Goal: Information Seeking & Learning: Compare options

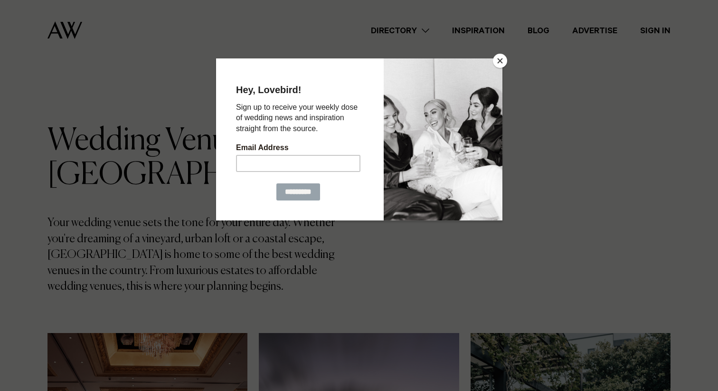
click at [499, 63] on button "Close" at bounding box center [500, 61] width 14 height 14
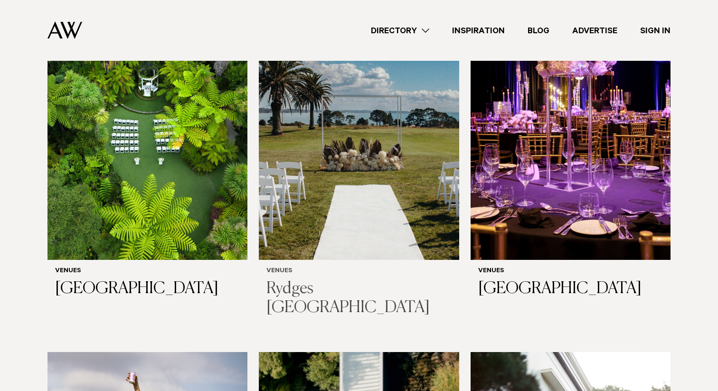
scroll to position [1788, 0]
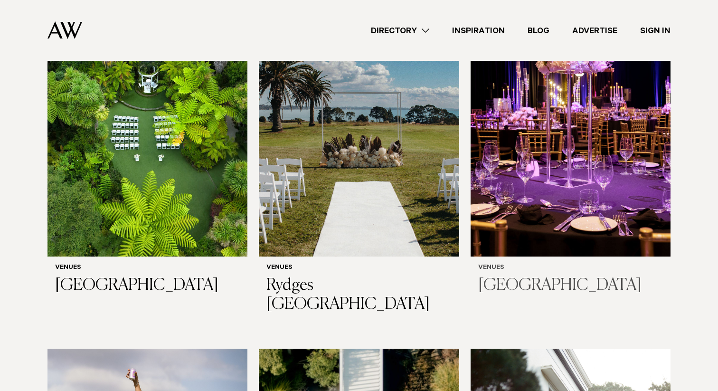
click at [547, 167] on img at bounding box center [571, 122] width 200 height 268
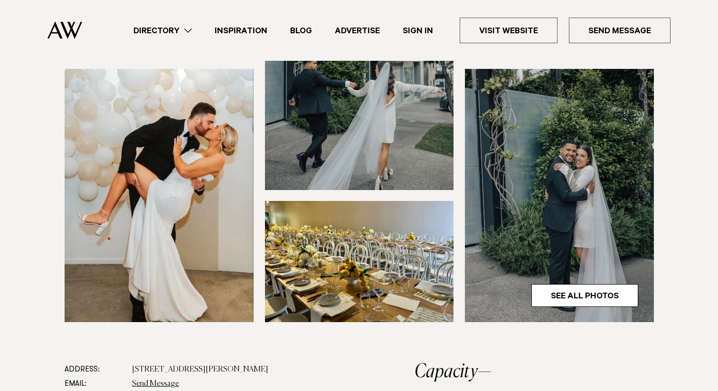
scroll to position [251, 0]
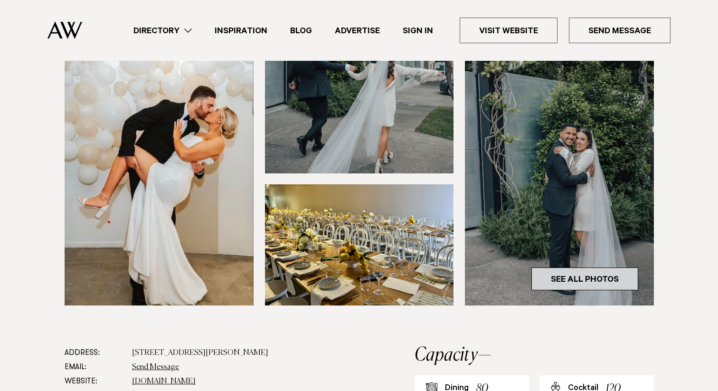
click at [568, 281] on link "See All Photos" at bounding box center [584, 278] width 107 height 23
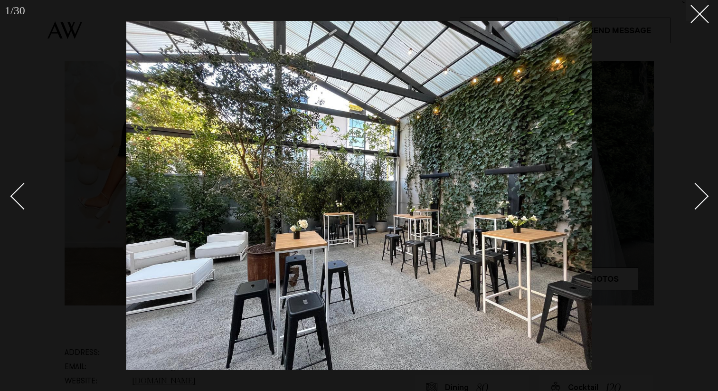
click at [703, 195] on div "Next slide" at bounding box center [695, 195] width 27 height 27
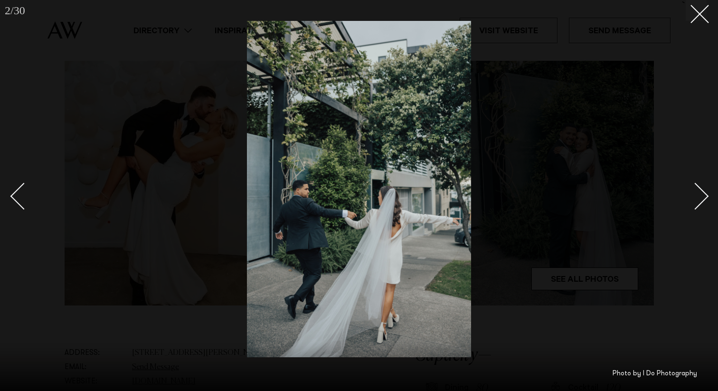
click at [703, 195] on div "Next slide" at bounding box center [695, 195] width 27 height 27
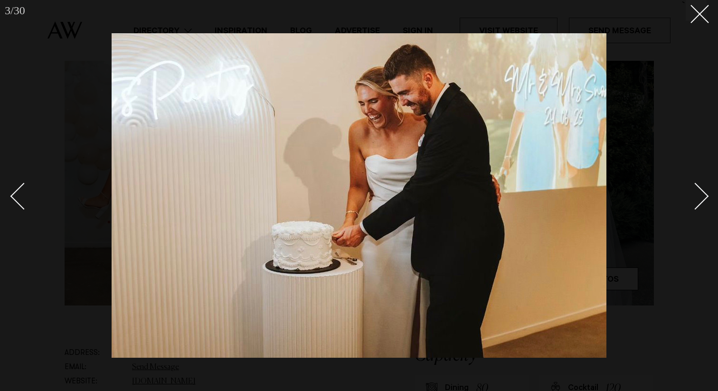
click at [703, 195] on div "Next slide" at bounding box center [695, 195] width 27 height 27
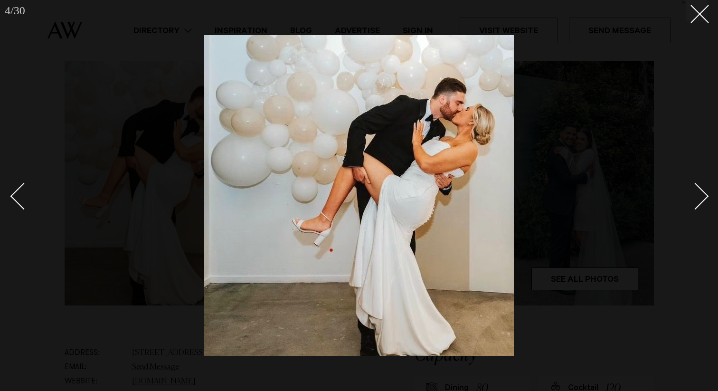
click at [703, 195] on div "Next slide" at bounding box center [695, 195] width 27 height 27
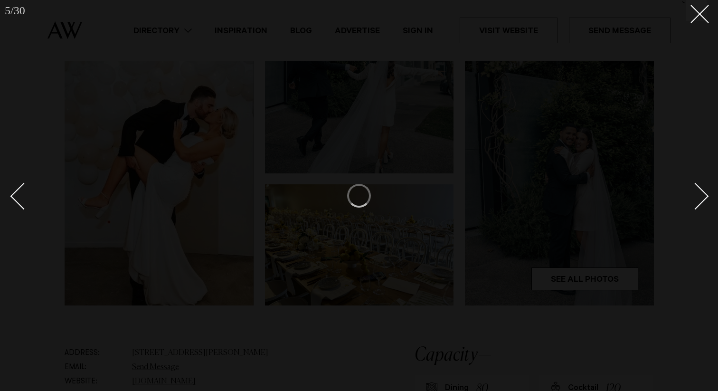
click at [703, 195] on div "Next slide" at bounding box center [695, 195] width 27 height 27
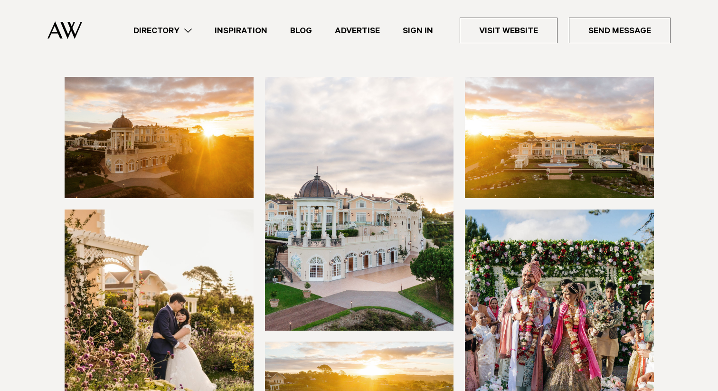
scroll to position [115, 0]
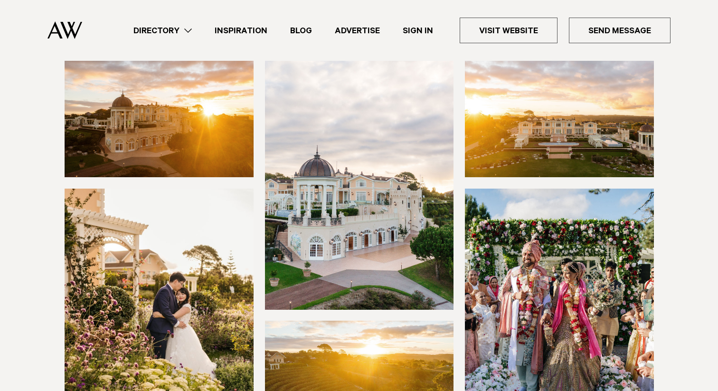
click at [143, 105] on img at bounding box center [159, 116] width 189 height 121
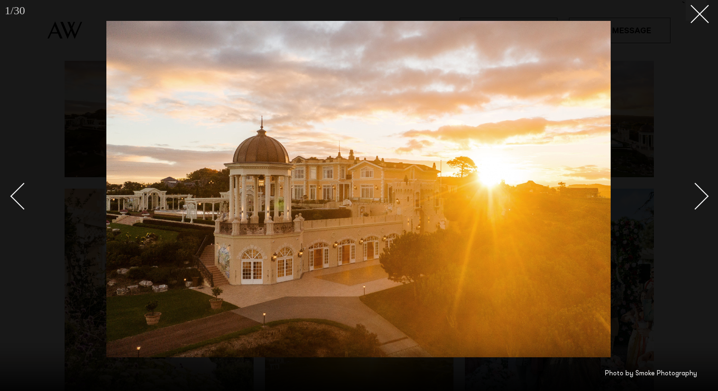
click at [698, 199] on div "Next slide" at bounding box center [695, 195] width 27 height 27
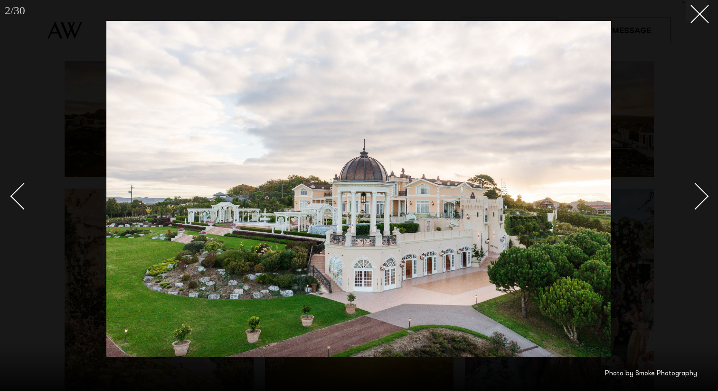
click at [698, 199] on div "Next slide" at bounding box center [695, 195] width 27 height 27
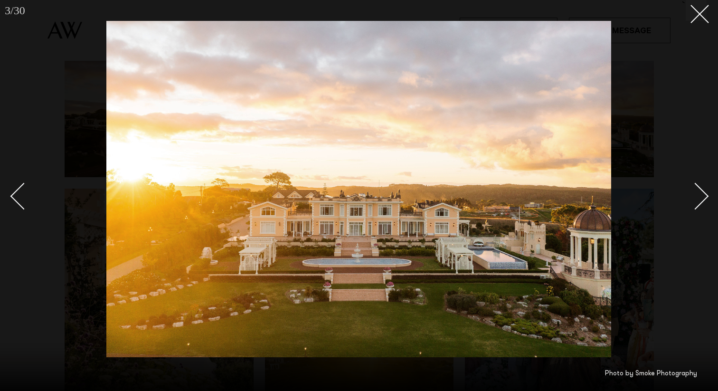
click at [698, 199] on div "Next slide" at bounding box center [695, 195] width 27 height 27
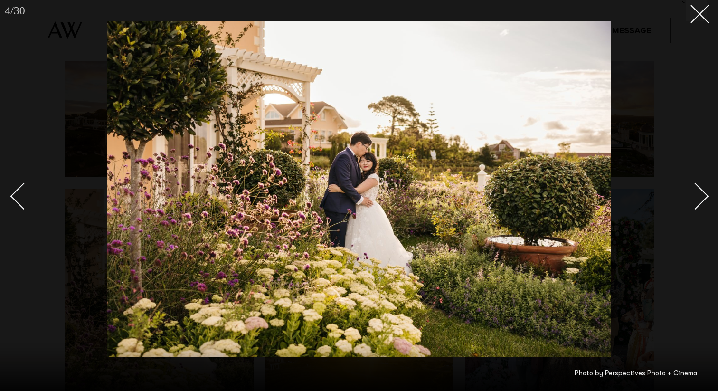
click at [698, 199] on div "Next slide" at bounding box center [695, 195] width 27 height 27
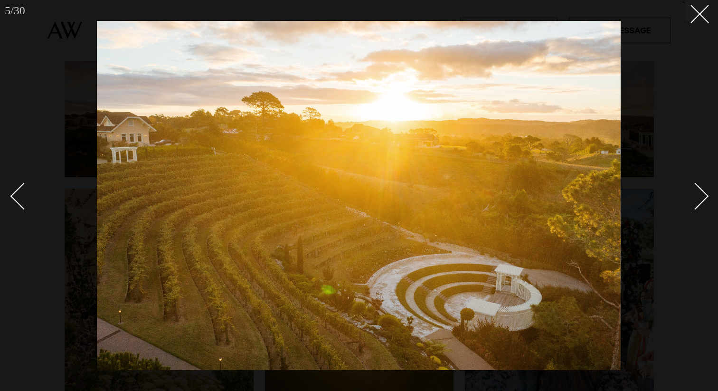
click at [698, 199] on div "Next slide" at bounding box center [695, 195] width 27 height 27
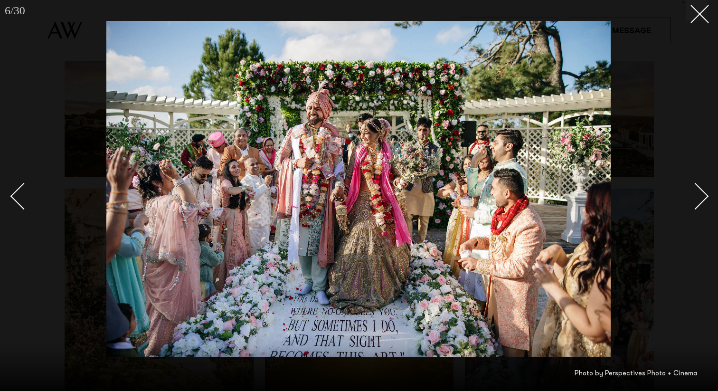
click at [698, 199] on div "Next slide" at bounding box center [695, 195] width 27 height 27
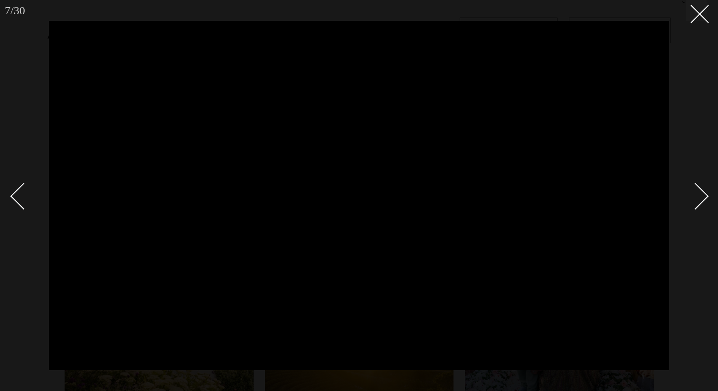
click at [698, 199] on div "Next slide" at bounding box center [695, 195] width 27 height 27
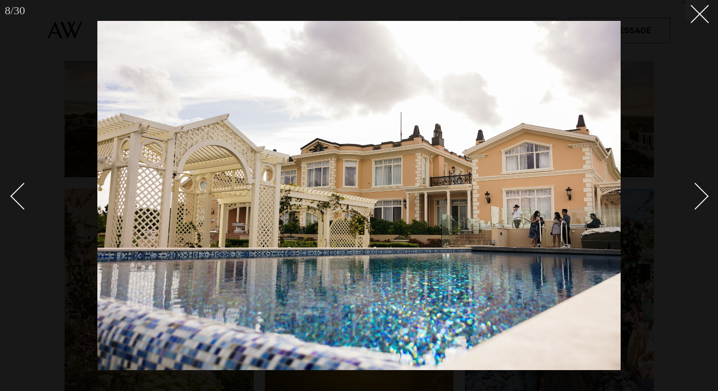
click at [332, 241] on img at bounding box center [358, 195] width 523 height 349
click at [707, 188] on div at bounding box center [359, 195] width 718 height 391
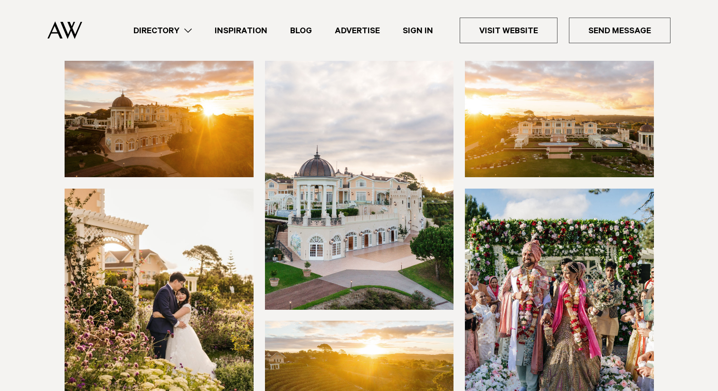
click at [544, 218] on img at bounding box center [559, 315] width 189 height 253
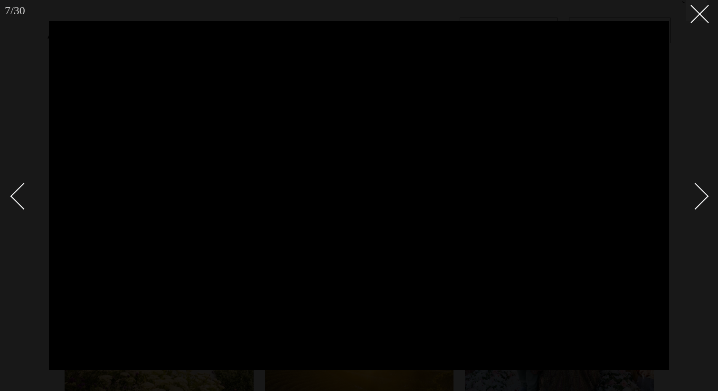
click at [701, 198] on div "Next slide" at bounding box center [695, 195] width 27 height 27
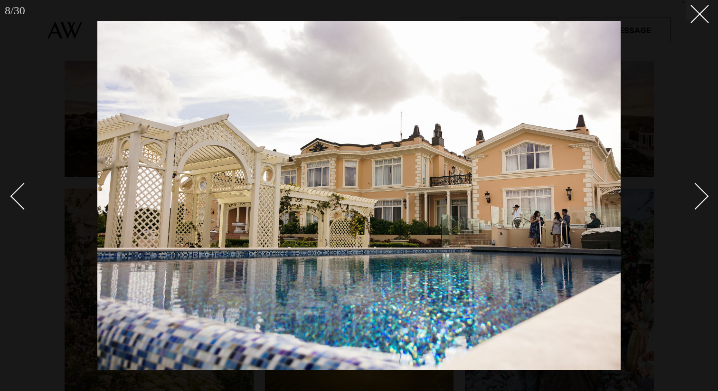
click at [701, 198] on div "Next slide" at bounding box center [695, 195] width 27 height 27
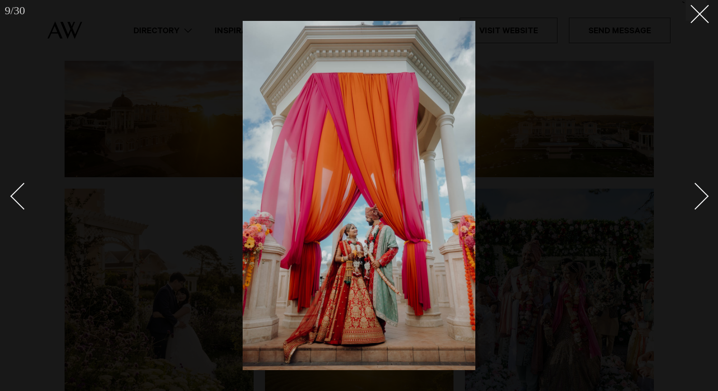
click at [701, 198] on div "Next slide" at bounding box center [695, 195] width 27 height 27
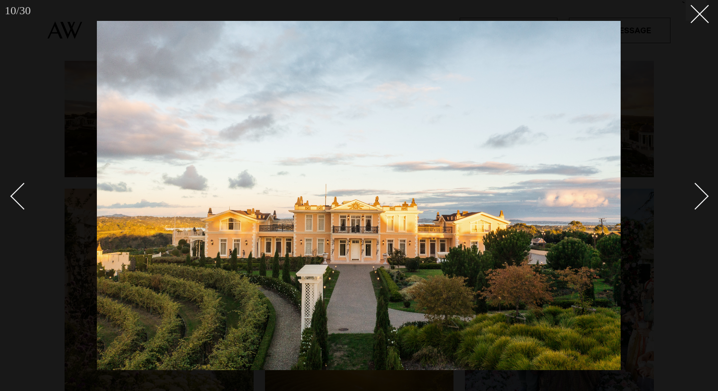
click at [701, 198] on div "Next slide" at bounding box center [695, 195] width 27 height 27
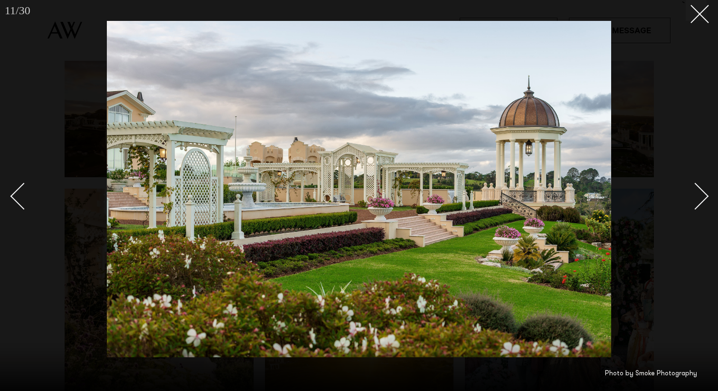
click at [701, 198] on div "Next slide" at bounding box center [695, 195] width 27 height 27
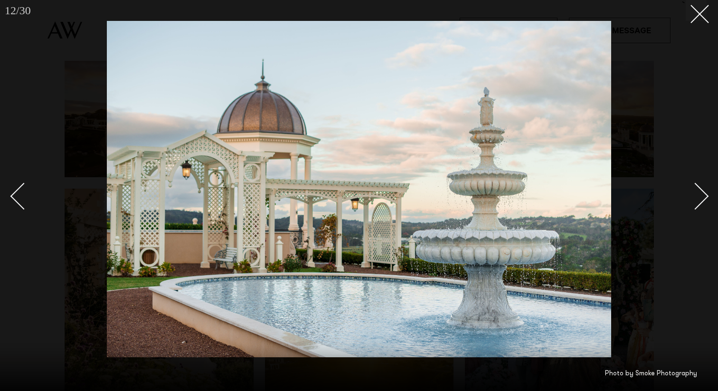
click at [701, 198] on div "Next slide" at bounding box center [695, 195] width 27 height 27
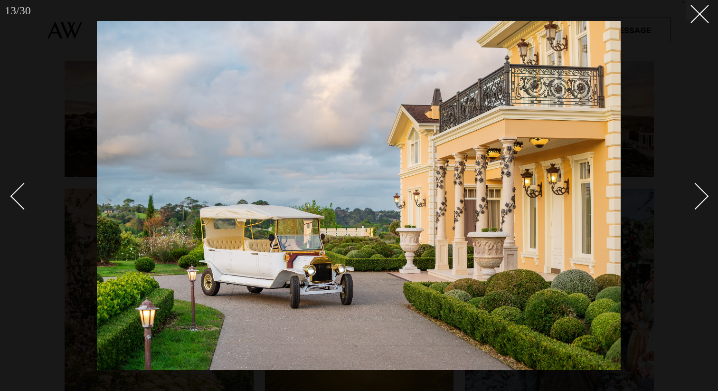
click at [701, 198] on div "Next slide" at bounding box center [695, 195] width 27 height 27
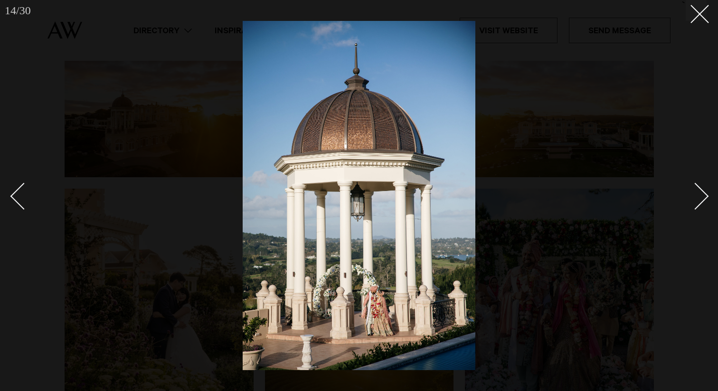
click at [701, 198] on div "Next slide" at bounding box center [695, 195] width 27 height 27
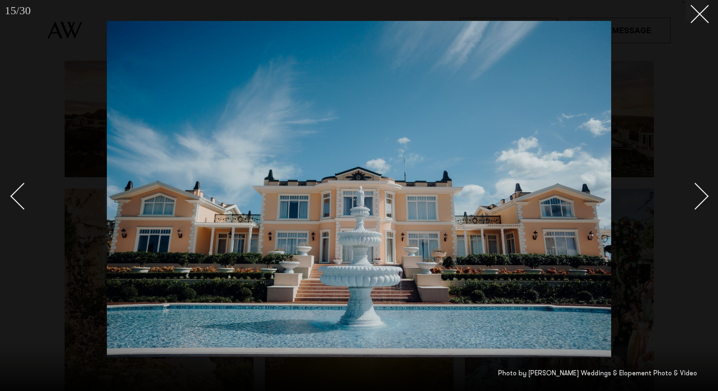
click at [701, 198] on div "Next slide" at bounding box center [695, 195] width 27 height 27
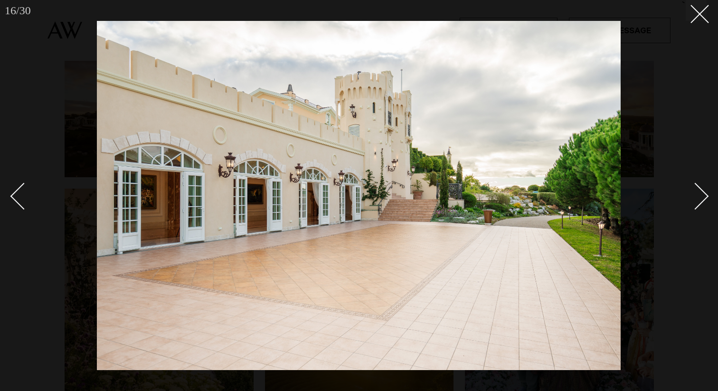
click at [701, 198] on div "Next slide" at bounding box center [695, 195] width 27 height 27
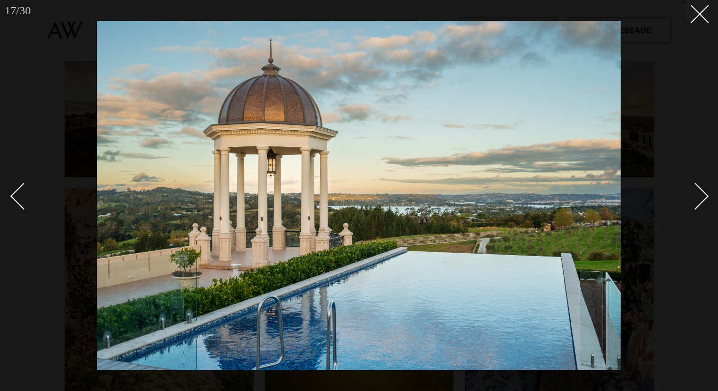
click at [701, 198] on div "Next slide" at bounding box center [695, 195] width 27 height 27
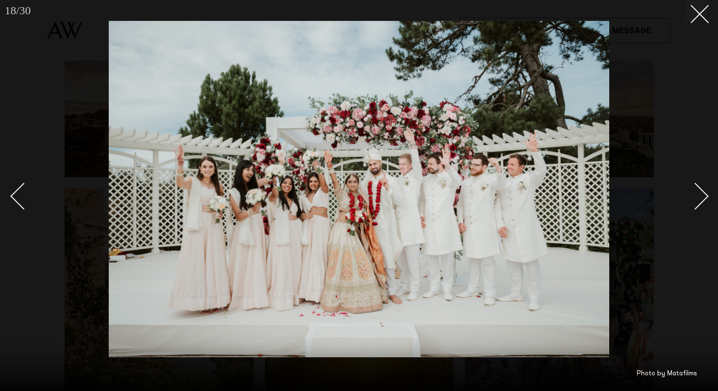
click at [701, 198] on div "Next slide" at bounding box center [695, 195] width 27 height 27
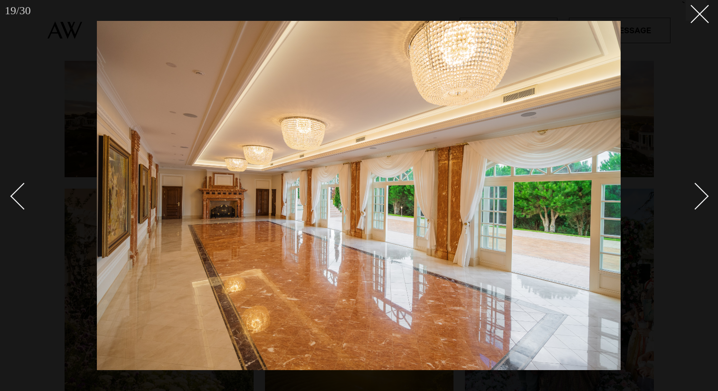
click at [701, 198] on div "Next slide" at bounding box center [695, 195] width 27 height 27
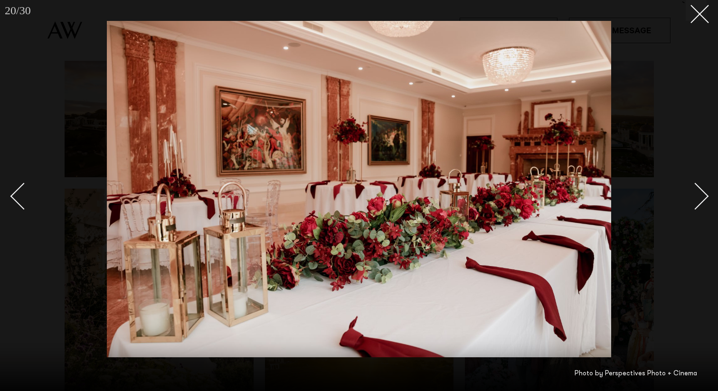
click at [701, 198] on div "Next slide" at bounding box center [695, 195] width 27 height 27
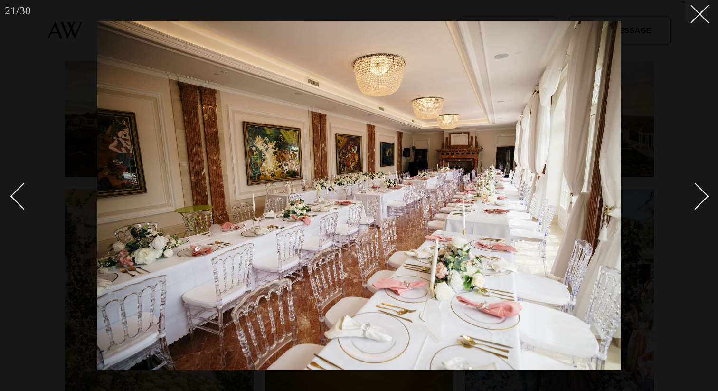
click at [701, 198] on div "Next slide" at bounding box center [695, 195] width 27 height 27
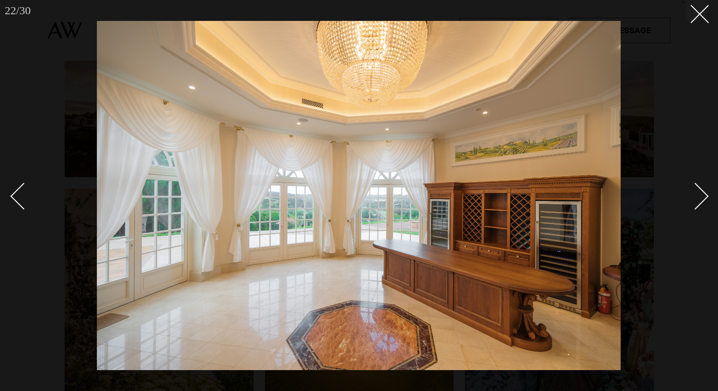
click at [701, 198] on div "Next slide" at bounding box center [695, 195] width 27 height 27
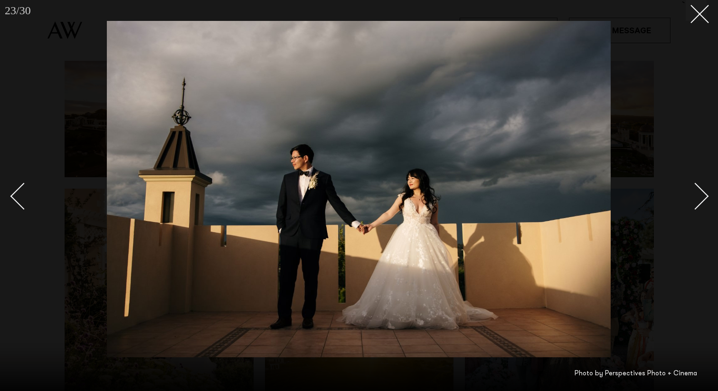
click at [701, 198] on div "Next slide" at bounding box center [695, 195] width 27 height 27
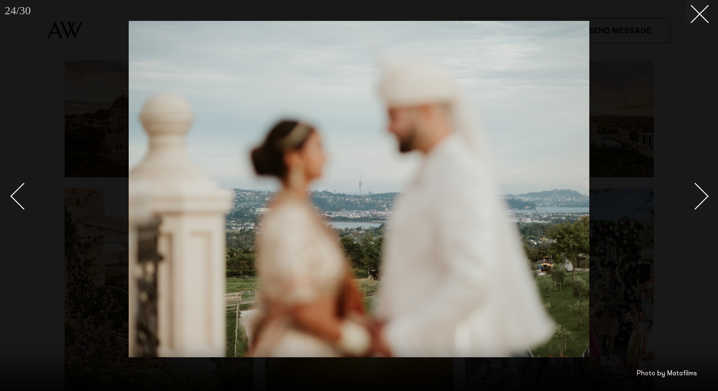
click at [701, 198] on div "Next slide" at bounding box center [695, 195] width 27 height 27
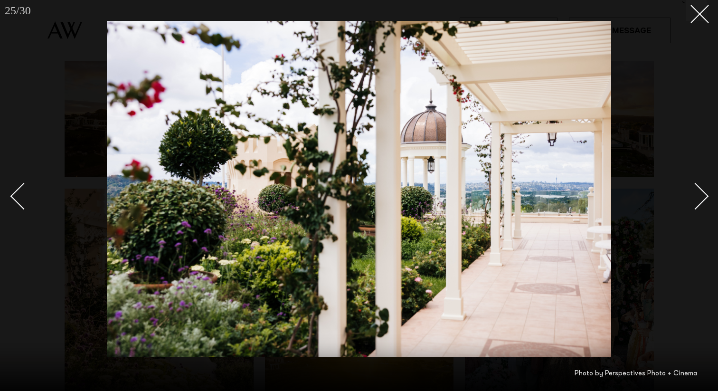
click at [701, 198] on div "Next slide" at bounding box center [695, 195] width 27 height 27
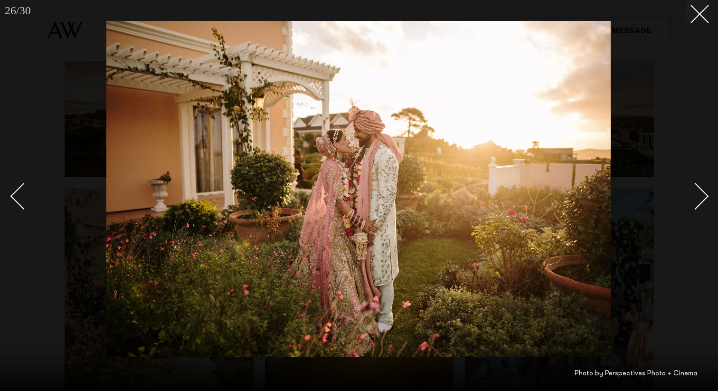
click at [701, 198] on div "Next slide" at bounding box center [695, 195] width 27 height 27
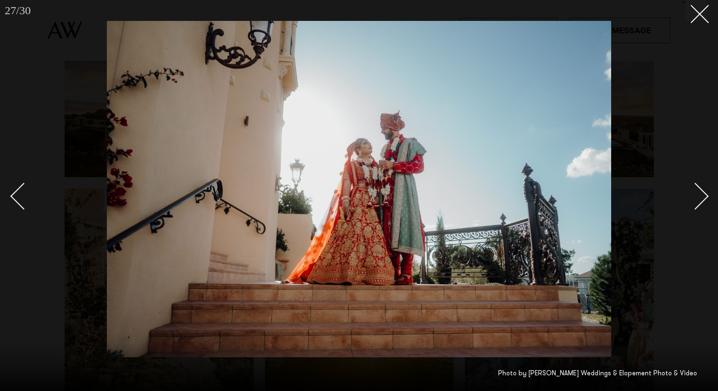
click at [701, 198] on div "Next slide" at bounding box center [695, 195] width 27 height 27
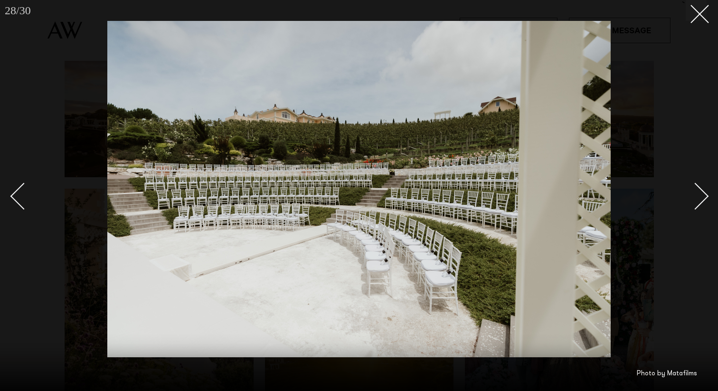
click at [701, 198] on div "Next slide" at bounding box center [695, 195] width 27 height 27
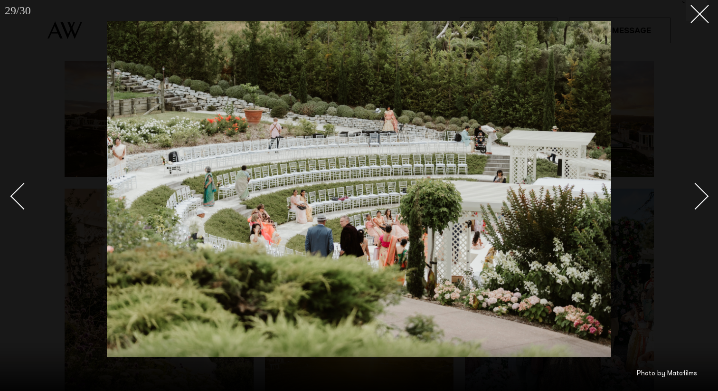
click at [701, 198] on div "Next slide" at bounding box center [695, 195] width 27 height 27
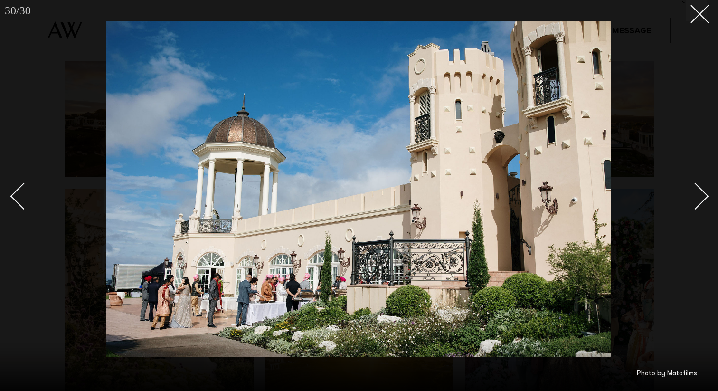
click at [701, 198] on div "Next slide" at bounding box center [695, 195] width 27 height 27
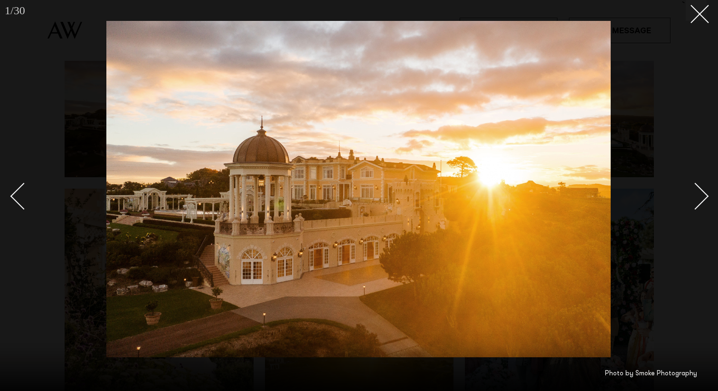
click at [701, 198] on div "Next slide" at bounding box center [695, 195] width 27 height 27
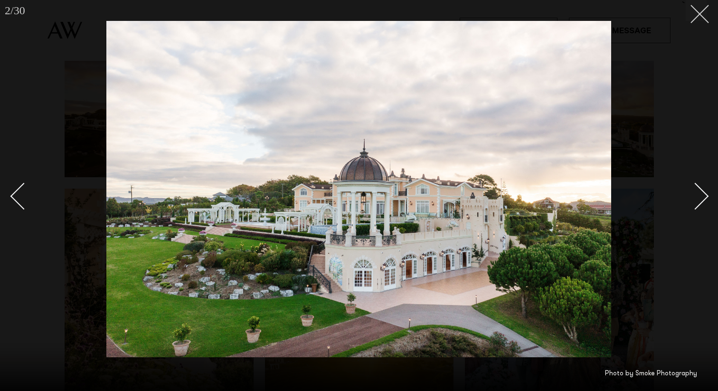
click at [696, 4] on button at bounding box center [696, 10] width 21 height 21
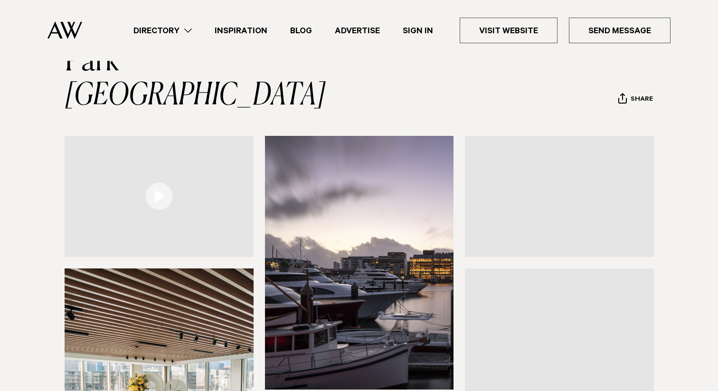
scroll to position [95, 0]
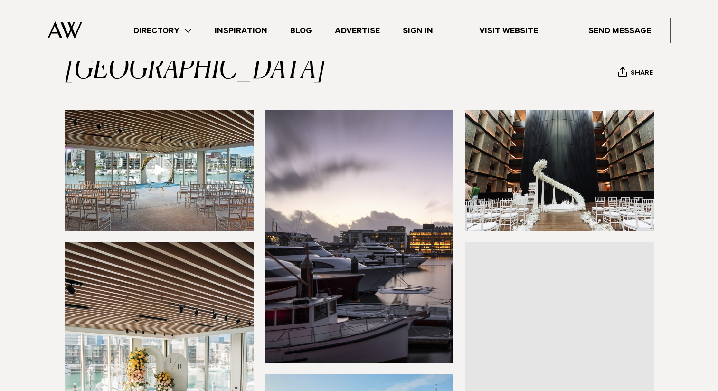
click at [202, 155] on img at bounding box center [159, 170] width 189 height 121
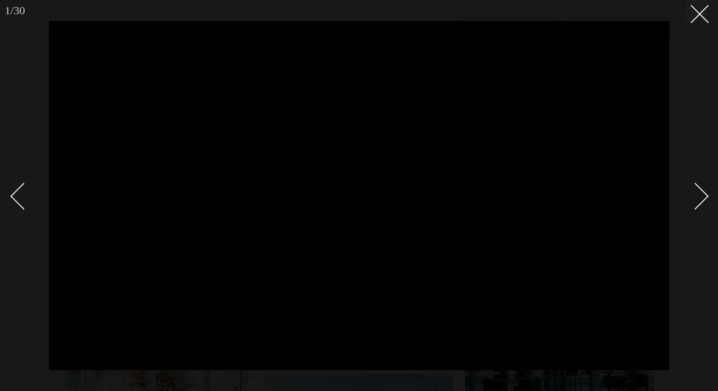
click at [699, 204] on div "Next slide" at bounding box center [695, 195] width 27 height 27
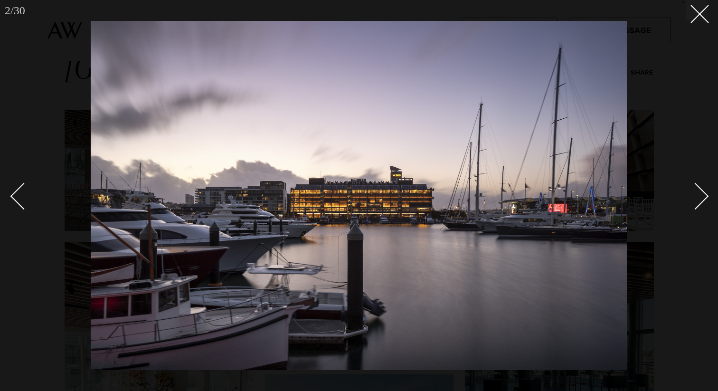
click at [699, 204] on div "Next slide" at bounding box center [695, 195] width 27 height 27
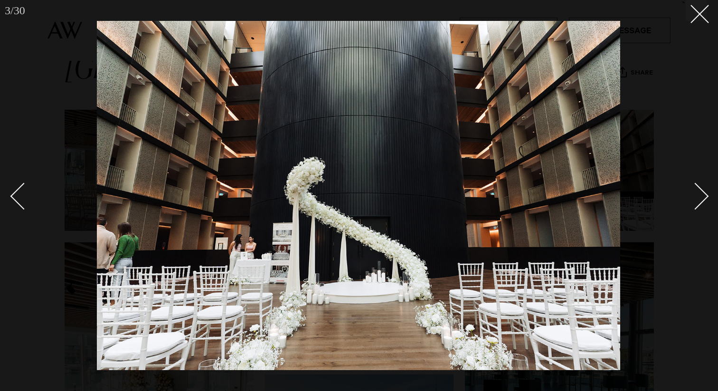
click at [697, 197] on div "Next slide" at bounding box center [695, 195] width 27 height 27
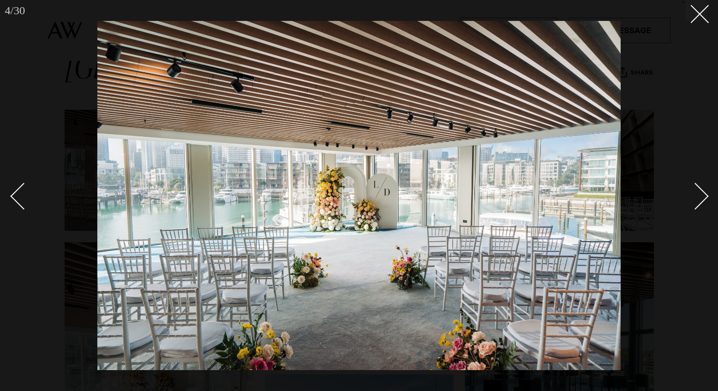
click at [697, 197] on div "Next slide" at bounding box center [695, 195] width 27 height 27
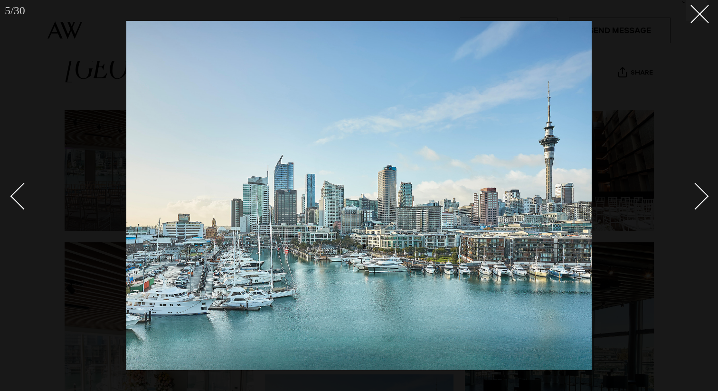
click at [16, 207] on link at bounding box center [27, 195] width 33 height 47
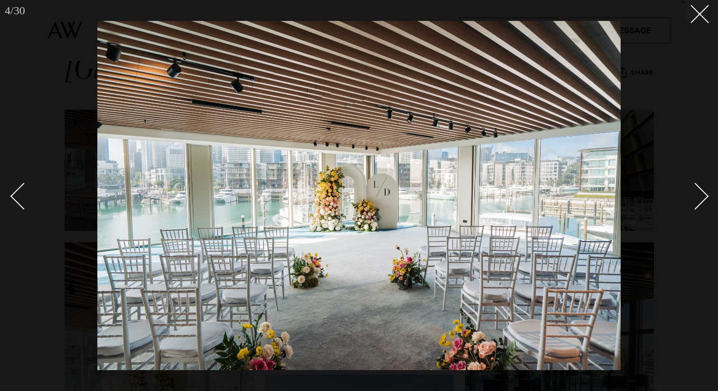
click at [699, 204] on div "Next slide" at bounding box center [695, 195] width 27 height 27
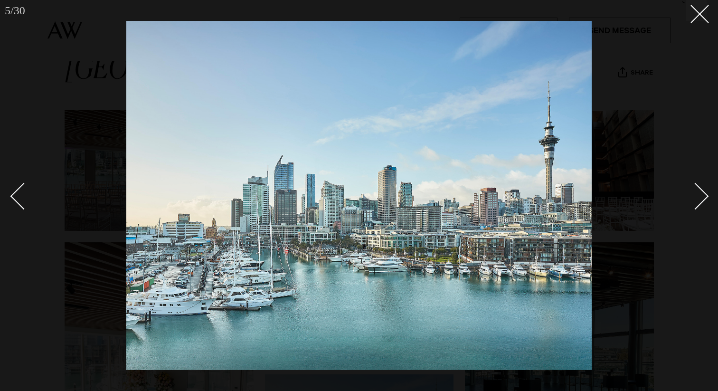
click at [699, 204] on div "Next slide" at bounding box center [695, 195] width 27 height 27
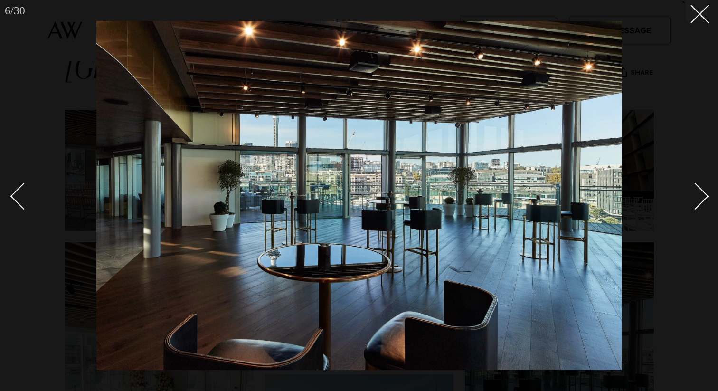
click at [699, 204] on div "Next slide" at bounding box center [695, 195] width 27 height 27
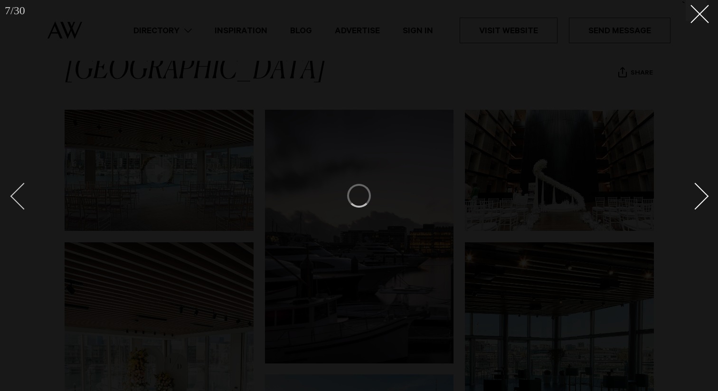
click at [23, 202] on div "Previous slide" at bounding box center [23, 195] width 27 height 27
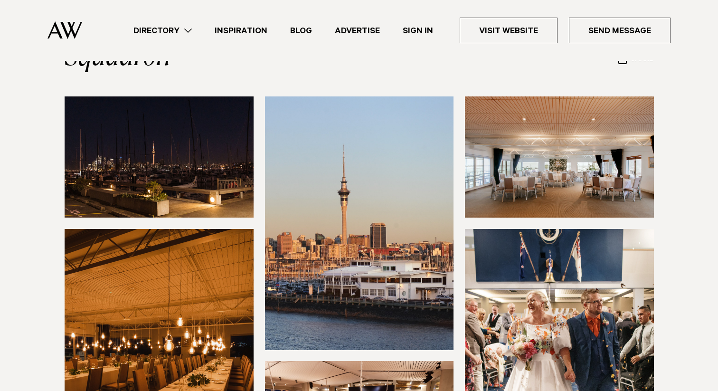
scroll to position [106, 0]
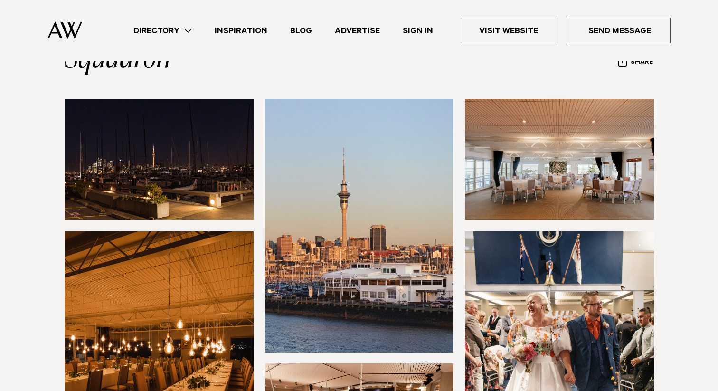
click at [146, 169] on img at bounding box center [159, 159] width 189 height 121
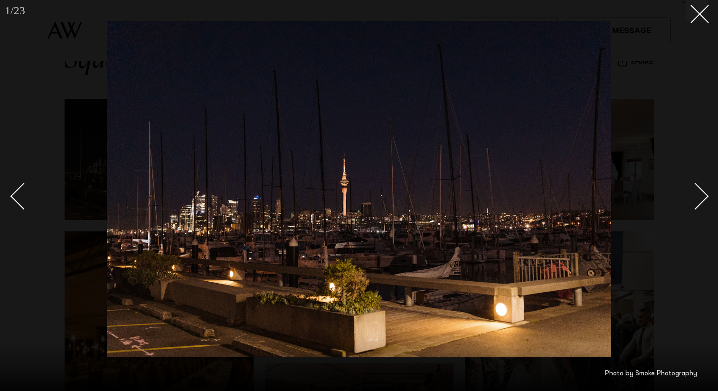
click at [698, 28] on div at bounding box center [359, 195] width 718 height 391
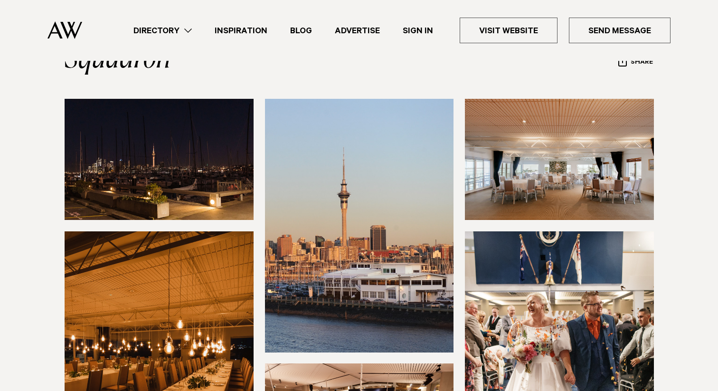
scroll to position [121, 0]
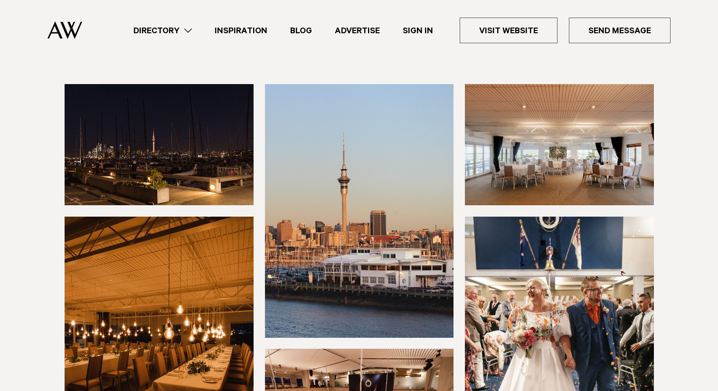
click at [515, 189] on img at bounding box center [559, 144] width 189 height 121
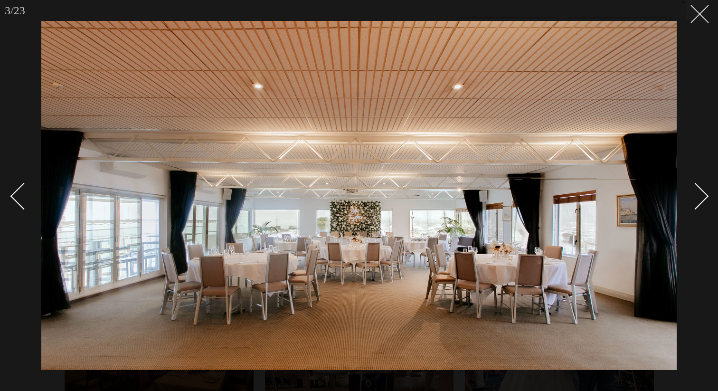
click at [706, 4] on button at bounding box center [696, 10] width 21 height 21
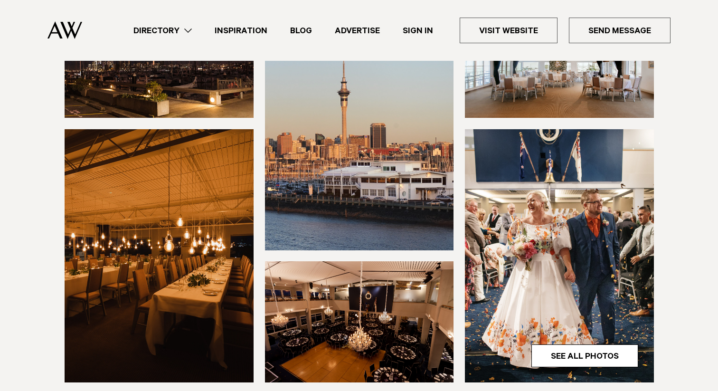
scroll to position [272, 0]
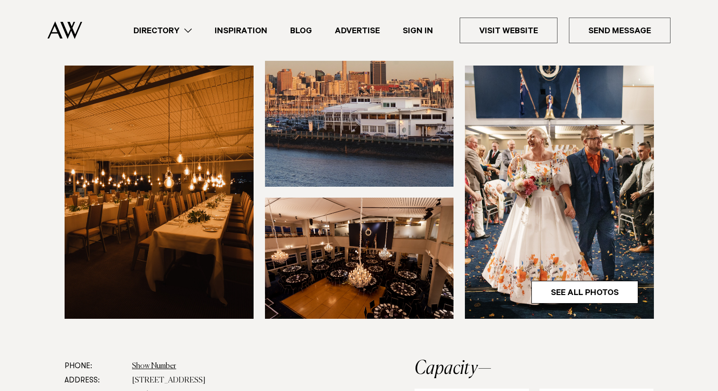
click at [208, 268] on img at bounding box center [159, 192] width 189 height 253
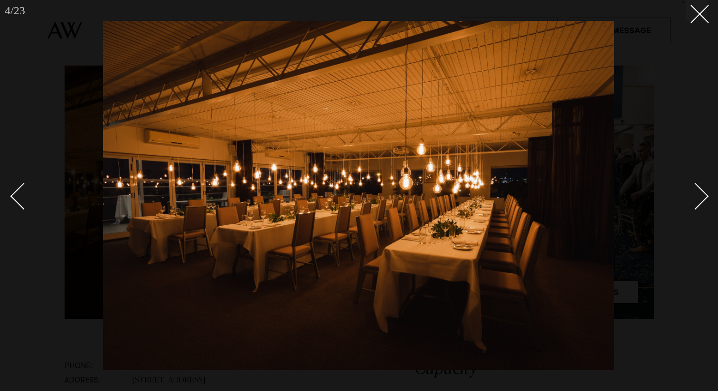
click at [711, 20] on div at bounding box center [359, 195] width 718 height 391
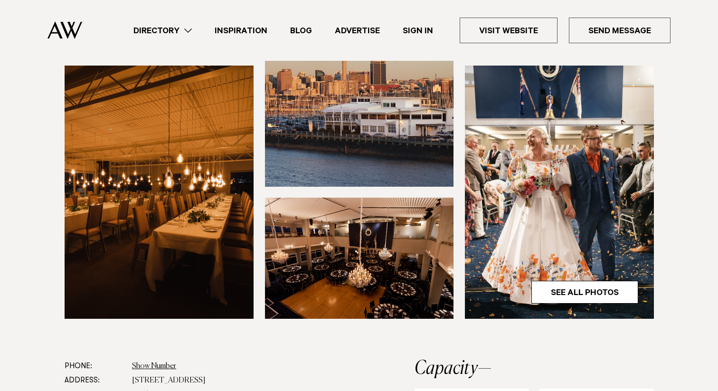
scroll to position [283, 0]
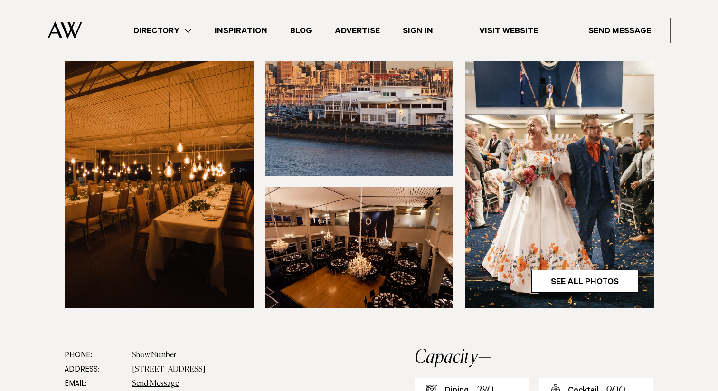
click at [411, 248] on img at bounding box center [359, 247] width 189 height 121
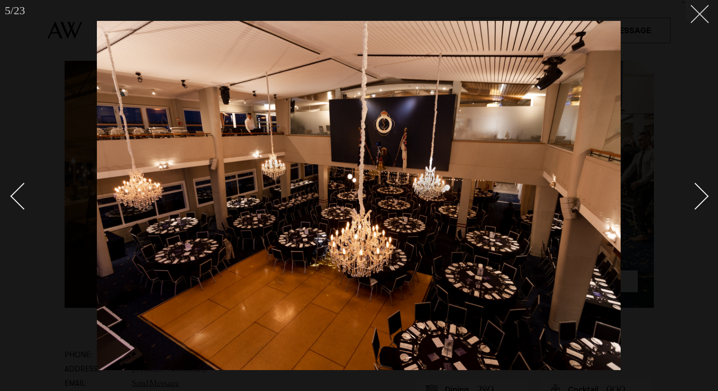
click at [695, 15] on icon at bounding box center [695, 10] width 11 height 11
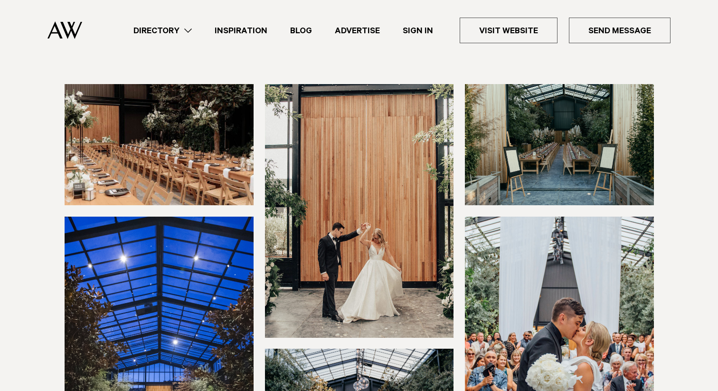
scroll to position [91, 0]
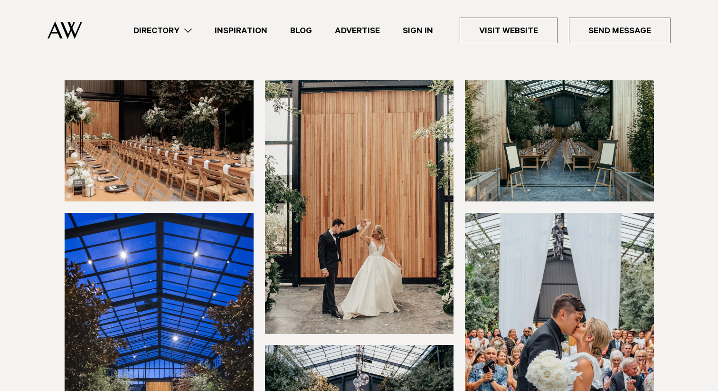
click at [184, 126] on img at bounding box center [159, 140] width 189 height 121
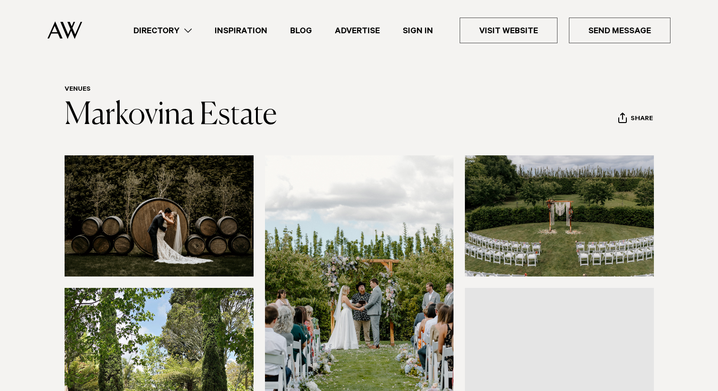
scroll to position [22, 0]
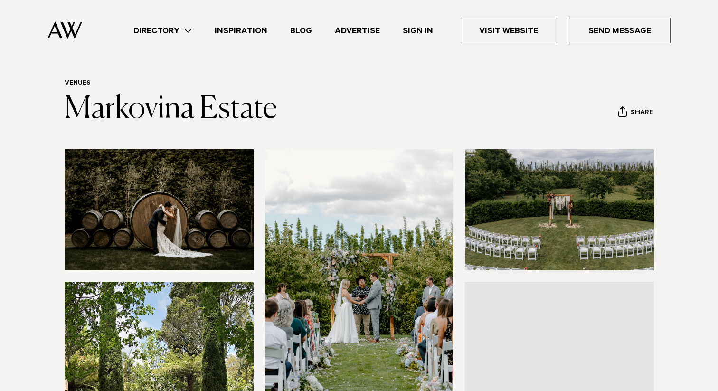
click at [177, 231] on img at bounding box center [159, 209] width 189 height 121
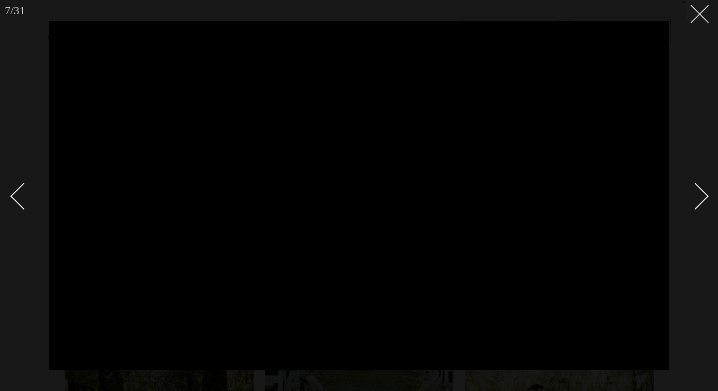
click at [701, 16] on button at bounding box center [696, 10] width 21 height 21
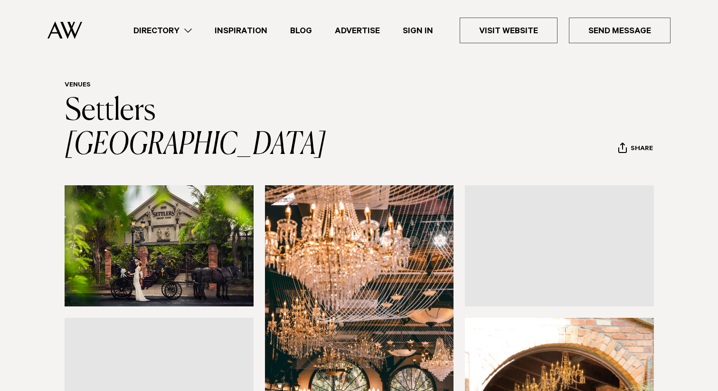
scroll to position [21, 0]
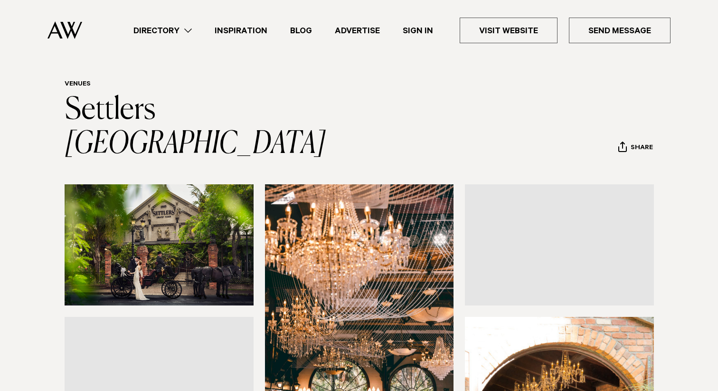
click at [198, 185] on img at bounding box center [159, 244] width 189 height 121
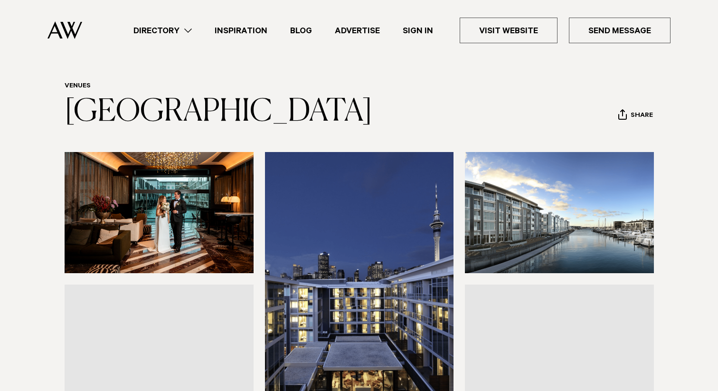
scroll to position [20, 0]
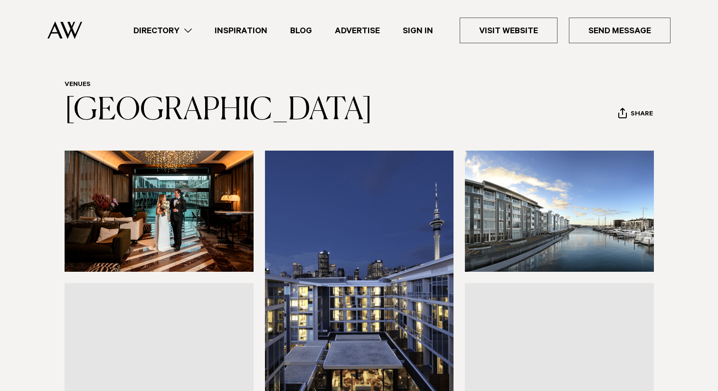
click at [203, 256] on img at bounding box center [159, 211] width 189 height 121
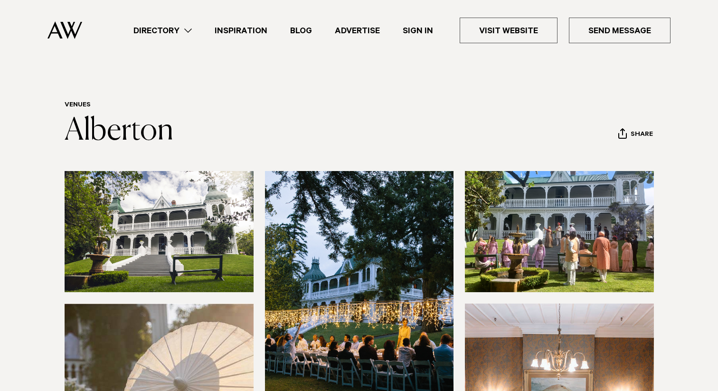
click at [161, 242] on img at bounding box center [159, 231] width 189 height 121
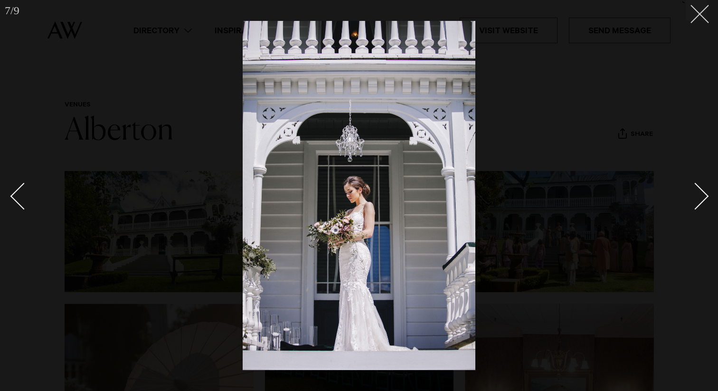
click at [697, 14] on icon at bounding box center [695, 10] width 11 height 11
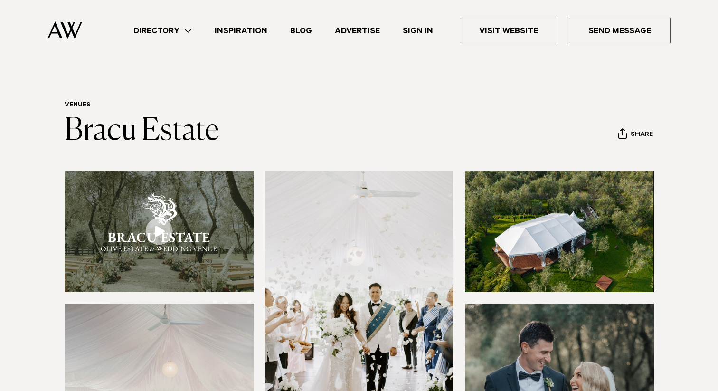
click at [168, 227] on link at bounding box center [159, 231] width 189 height 121
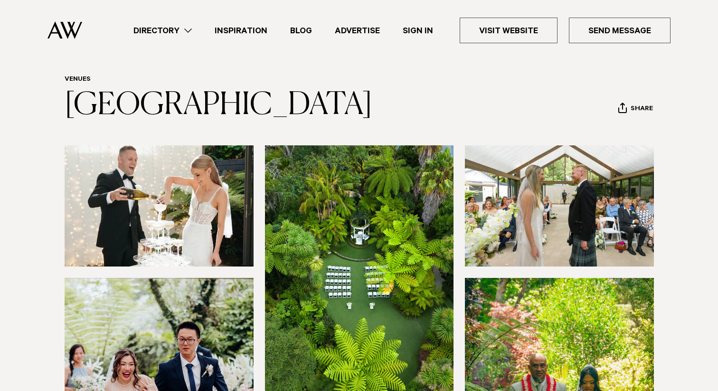
scroll to position [28, 0]
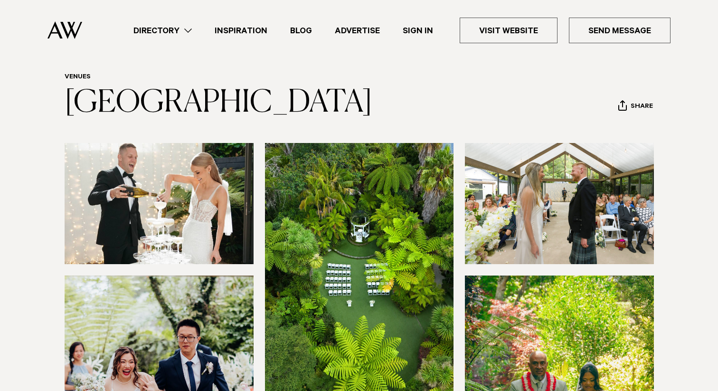
click at [184, 198] on img at bounding box center [159, 203] width 189 height 121
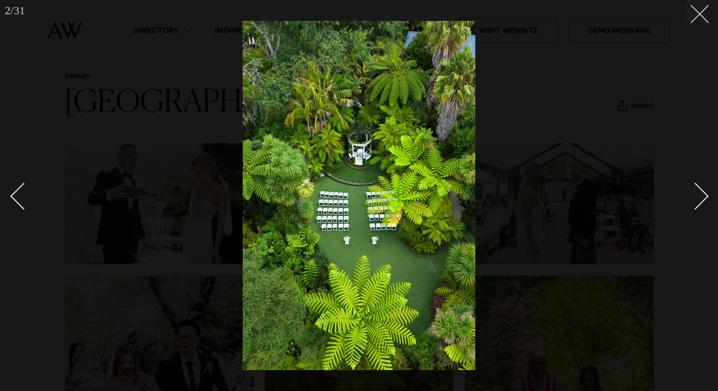
click at [690, 13] on icon at bounding box center [695, 10] width 11 height 11
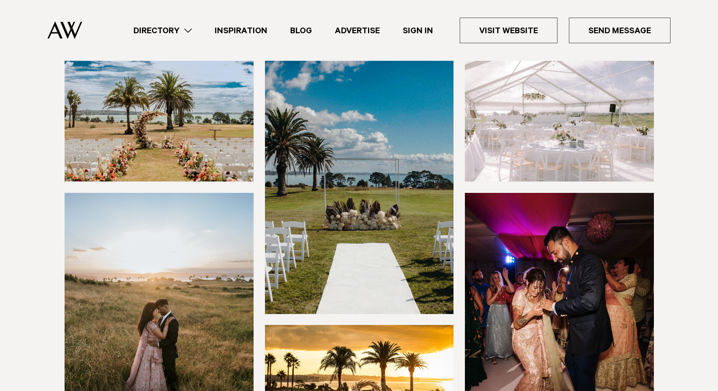
scroll to position [126, 0]
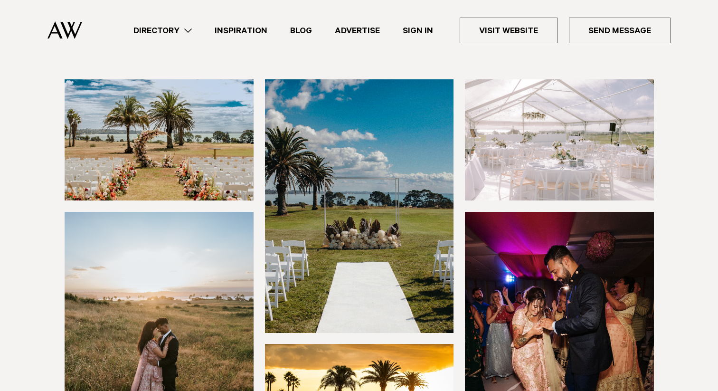
click at [213, 323] on img at bounding box center [159, 338] width 189 height 253
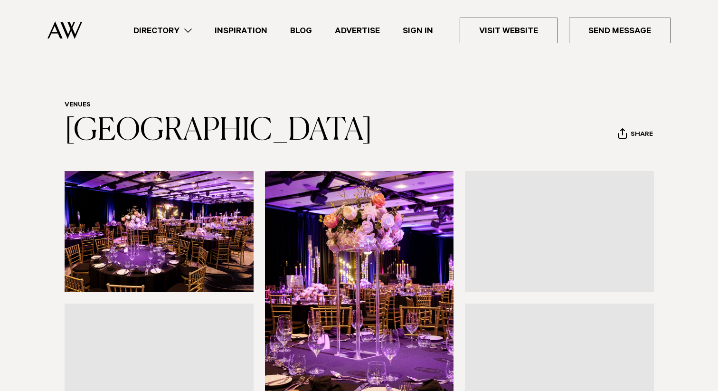
click at [198, 178] on img at bounding box center [159, 231] width 189 height 121
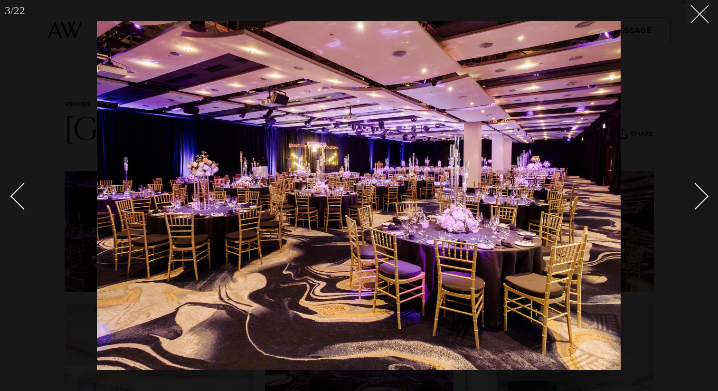
click at [700, 8] on icon at bounding box center [695, 10] width 11 height 11
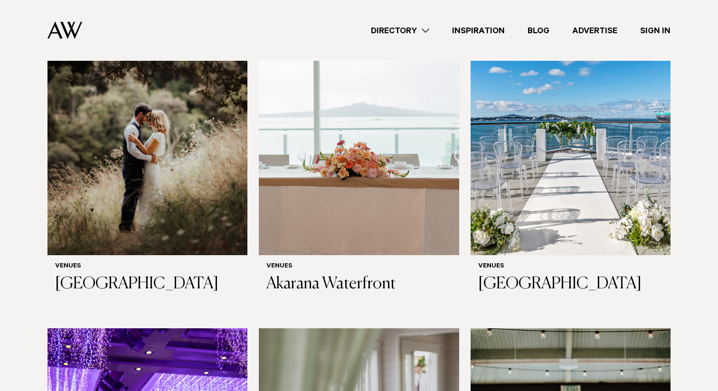
scroll to position [3573, 0]
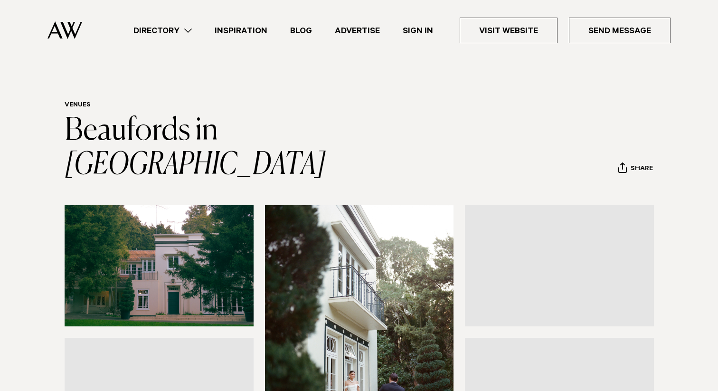
click at [206, 205] on img at bounding box center [159, 265] width 189 height 121
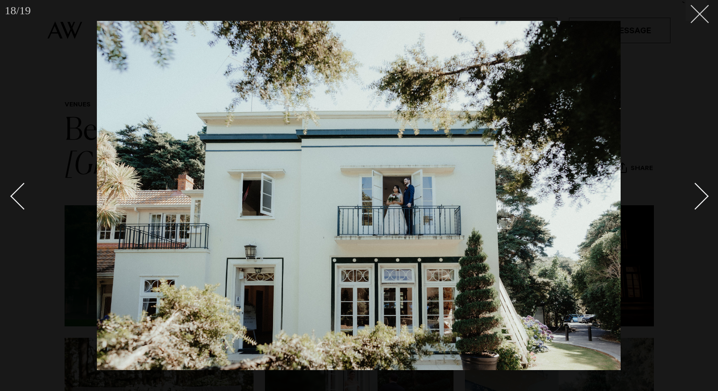
click at [694, 16] on icon at bounding box center [695, 10] width 11 height 11
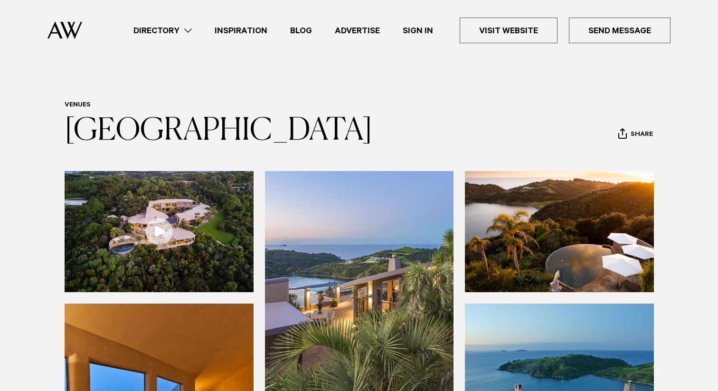
click at [164, 272] on img at bounding box center [159, 231] width 189 height 121
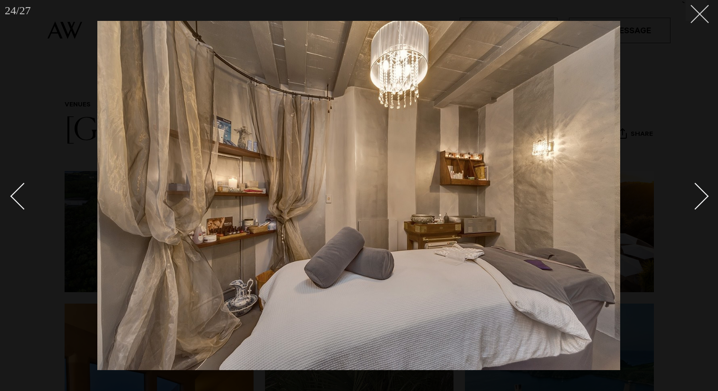
click at [700, 16] on button at bounding box center [696, 10] width 21 height 21
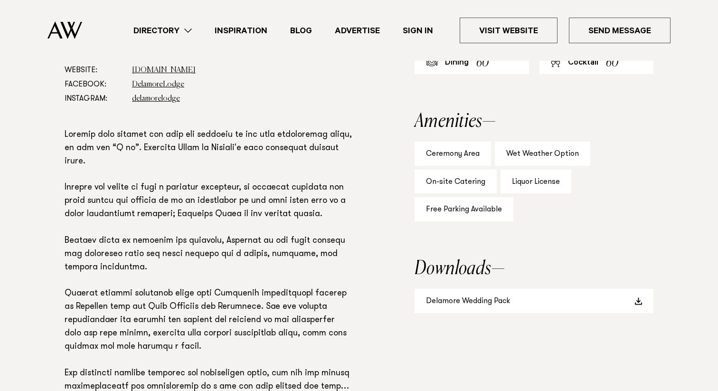
scroll to position [527, 0]
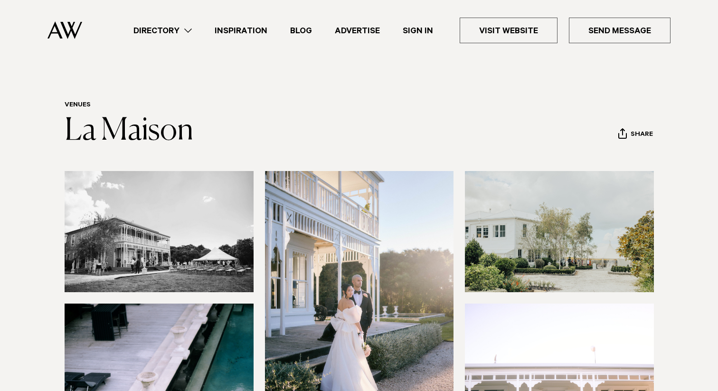
click at [179, 253] on img at bounding box center [159, 231] width 189 height 121
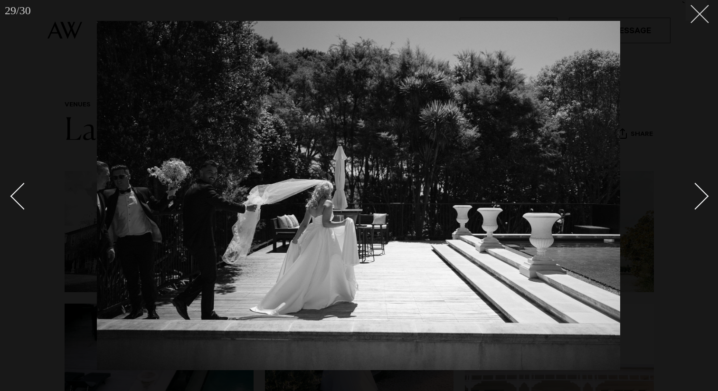
click at [700, 14] on icon at bounding box center [695, 10] width 11 height 11
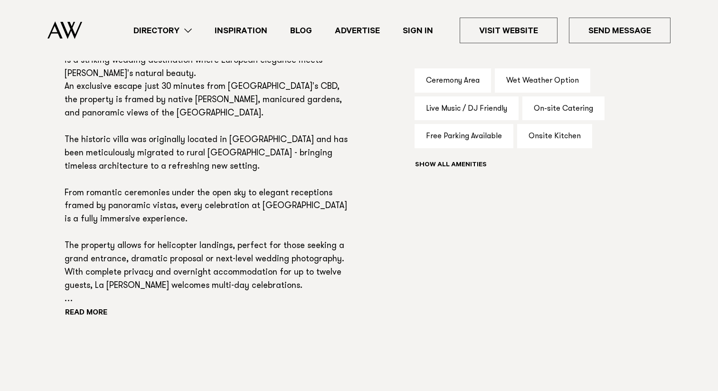
scroll to position [654, 0]
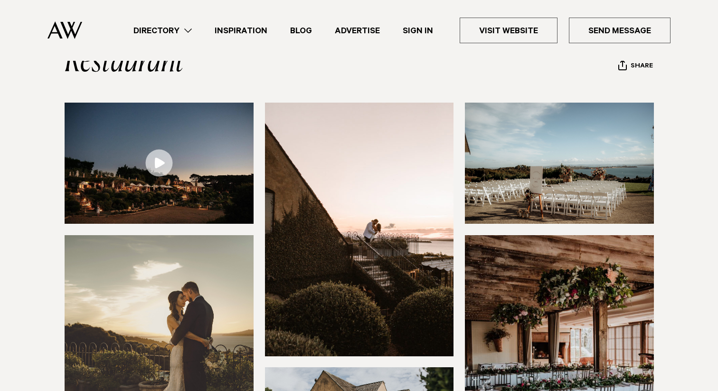
scroll to position [115, 0]
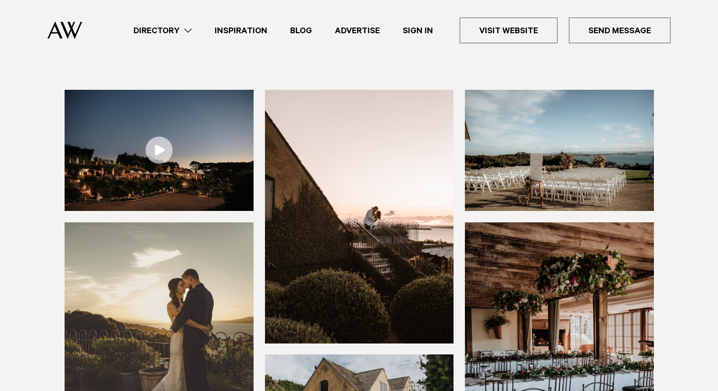
click at [229, 181] on img at bounding box center [159, 150] width 189 height 121
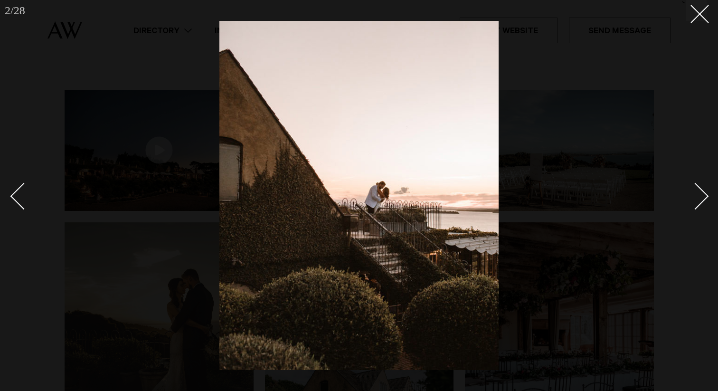
click at [698, 27] on div at bounding box center [359, 195] width 718 height 391
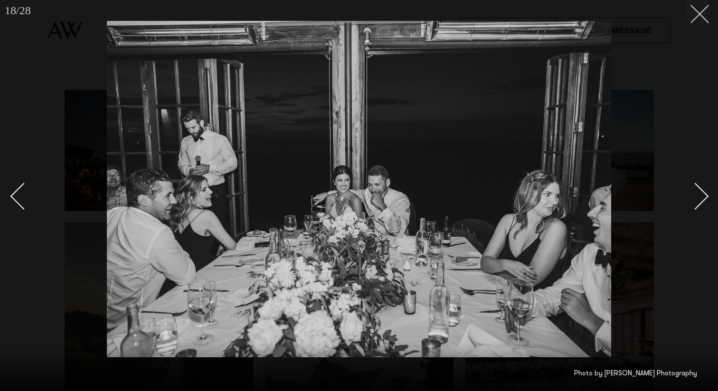
click at [702, 12] on button at bounding box center [696, 10] width 21 height 21
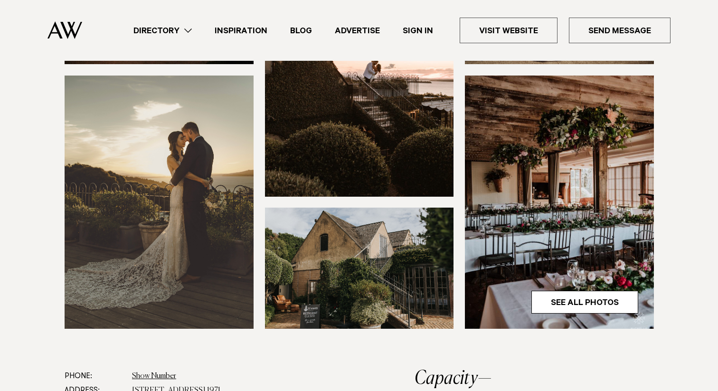
scroll to position [283, 0]
